Goal: Task Accomplishment & Management: Manage account settings

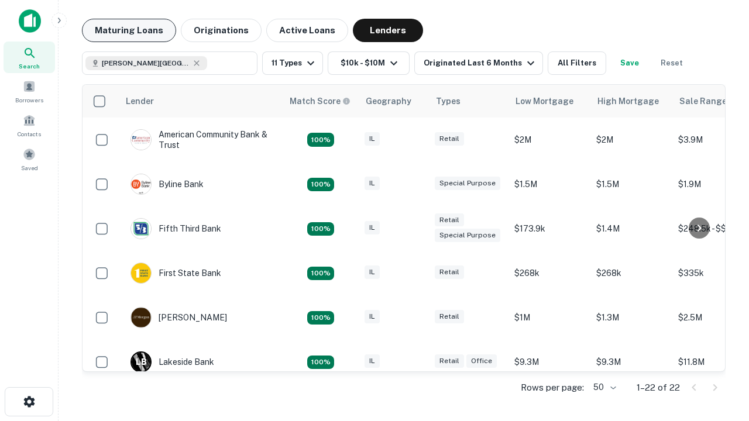
click at [129, 30] on button "Maturing Loans" at bounding box center [129, 30] width 94 height 23
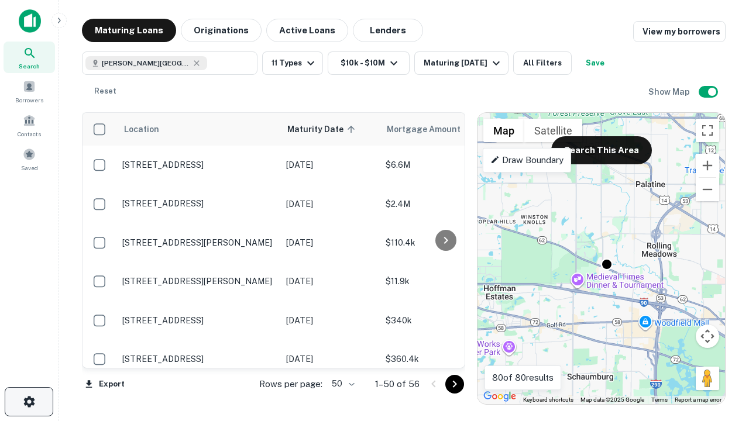
click at [29, 402] on icon "button" at bounding box center [29, 402] width 14 height 14
